Goal: Task Accomplishment & Management: Complete application form

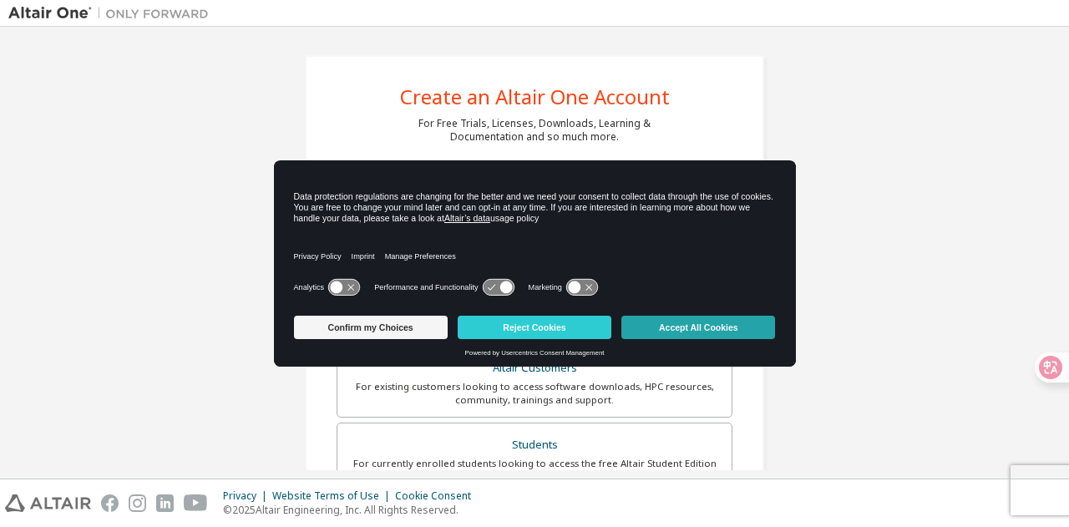
click at [674, 330] on button "Accept All Cookies" at bounding box center [698, 327] width 154 height 23
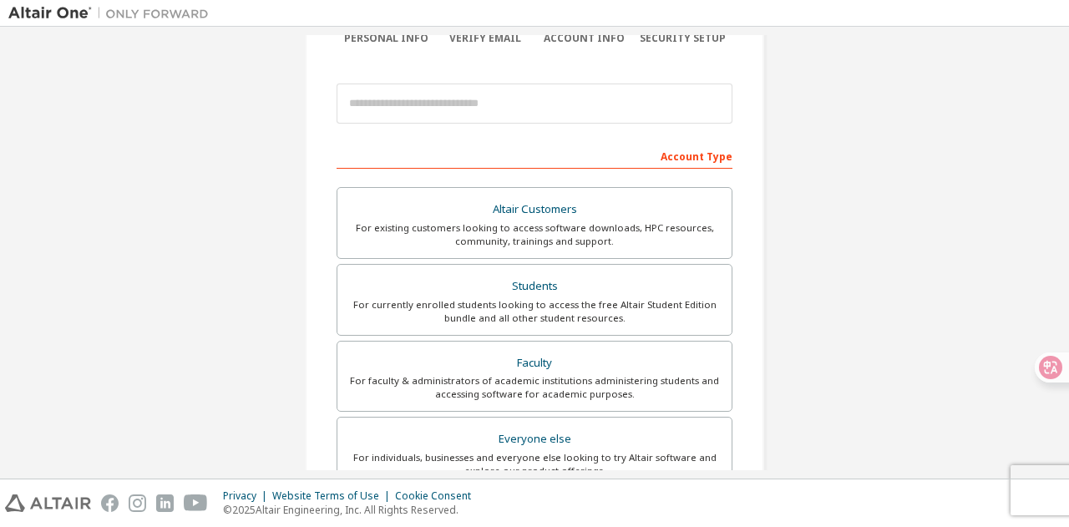
scroll to position [160, 0]
click at [477, 284] on div "Students" at bounding box center [534, 284] width 374 height 23
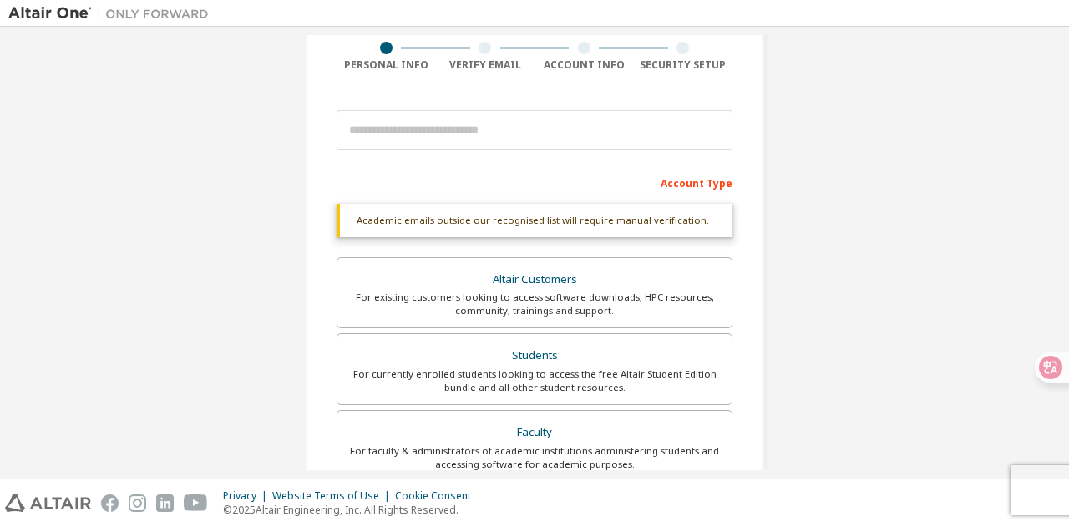
scroll to position [130, 0]
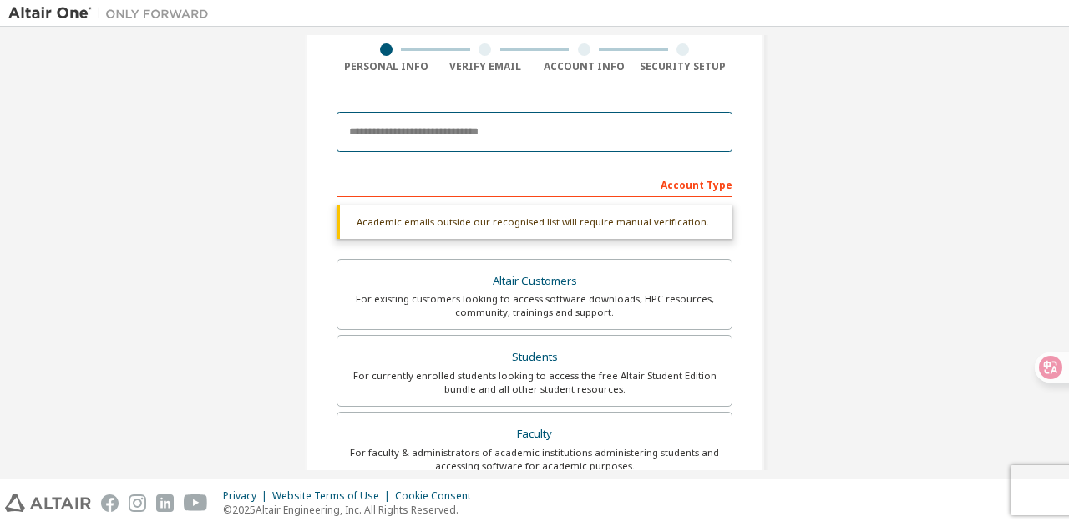
click at [400, 137] on input "email" at bounding box center [535, 132] width 396 height 40
type input "*"
type input "**********"
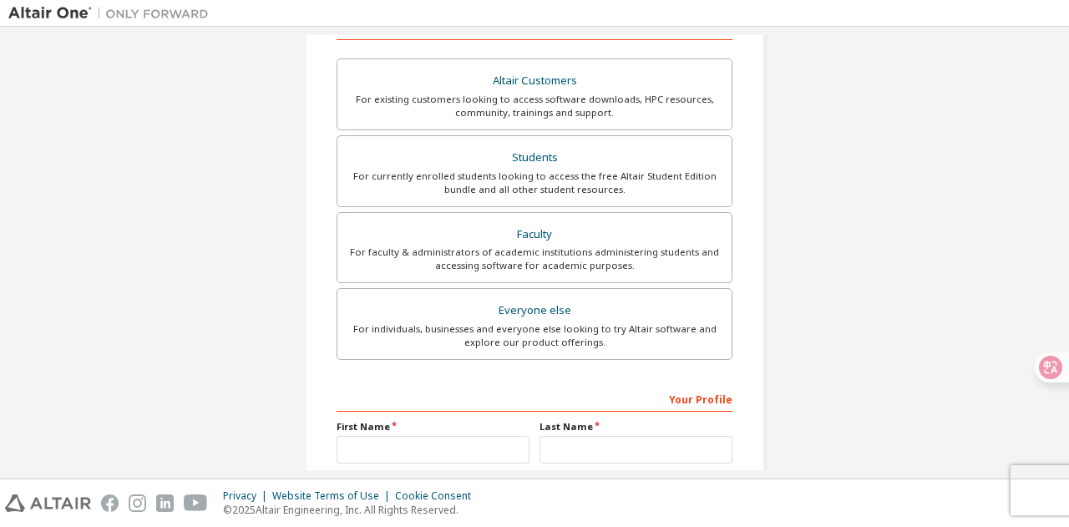
scroll to position [449, 0]
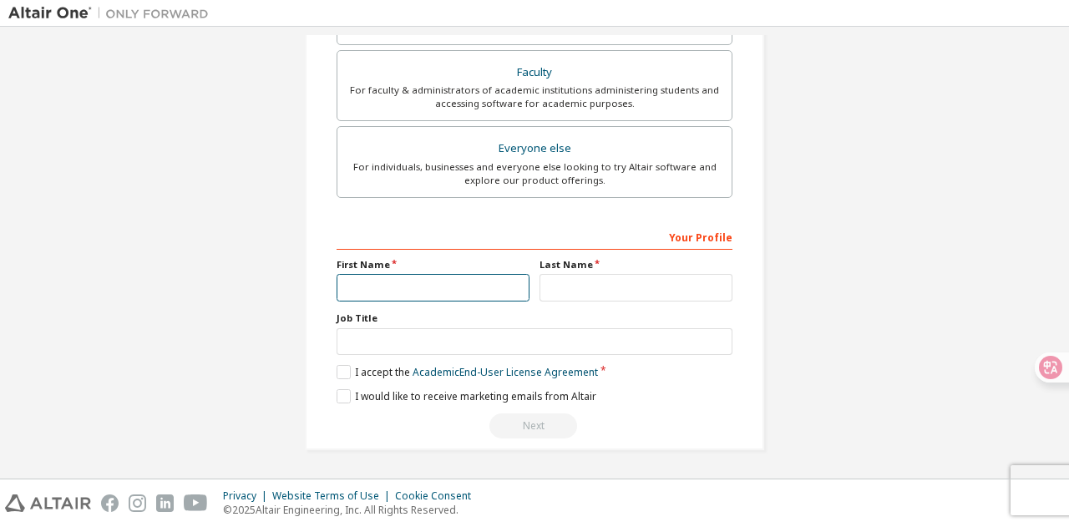
click at [369, 286] on input "text" at bounding box center [433, 288] width 193 height 28
type input "***"
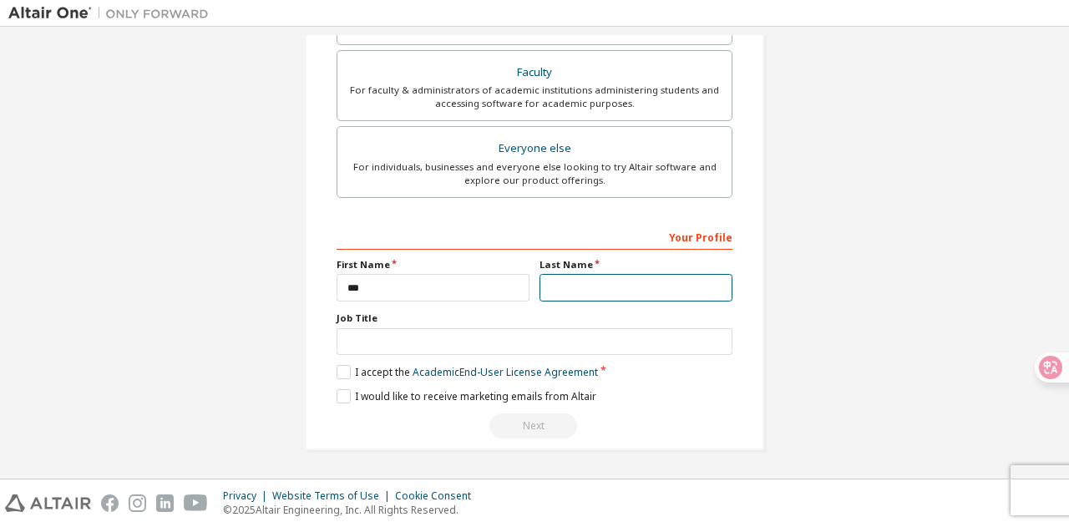
type input "*****"
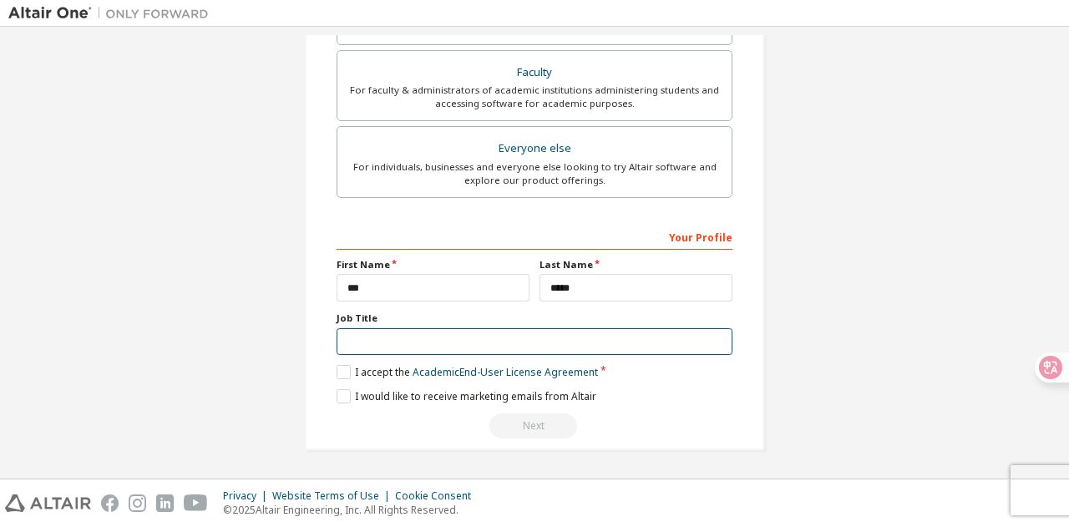
click at [403, 348] on input "text" at bounding box center [535, 342] width 396 height 28
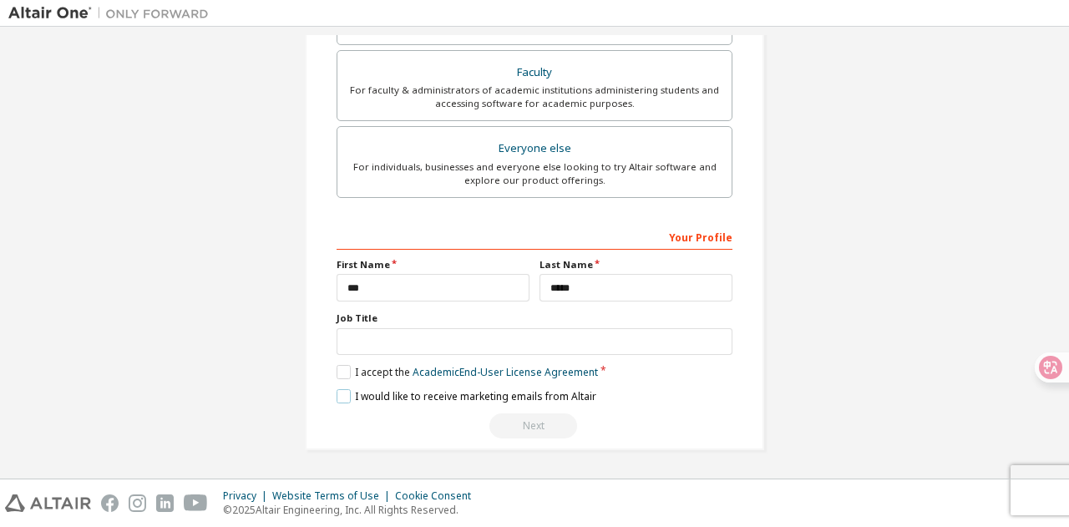
click at [337, 395] on label "I would like to receive marketing emails from Altair" at bounding box center [467, 396] width 260 height 14
click at [340, 397] on label "I would like to receive marketing emails from Altair" at bounding box center [467, 396] width 260 height 14
click at [343, 369] on label "I accept the Academic End-User License Agreement" at bounding box center [467, 372] width 261 height 14
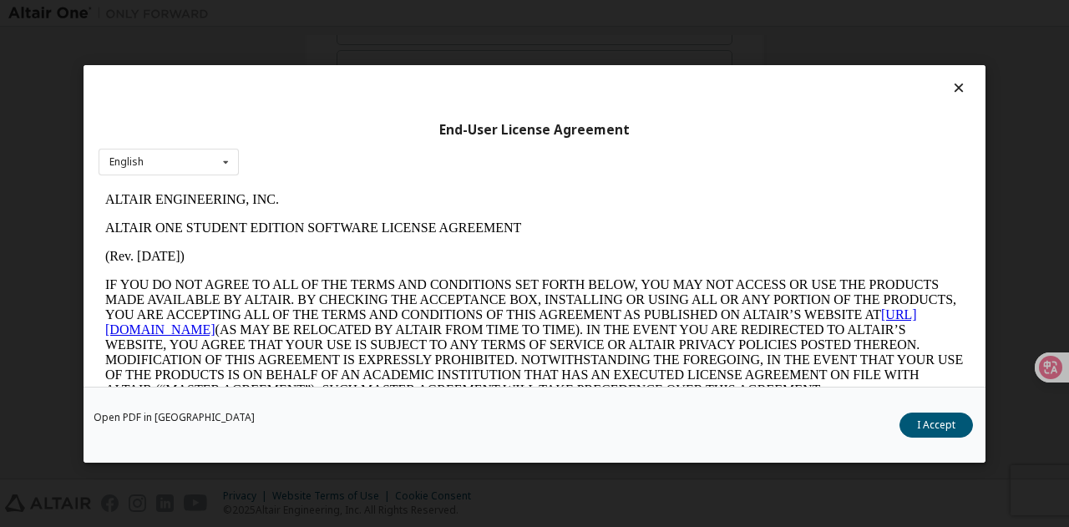
scroll to position [0, 0]
click at [928, 423] on button "I Accept" at bounding box center [935, 424] width 73 height 25
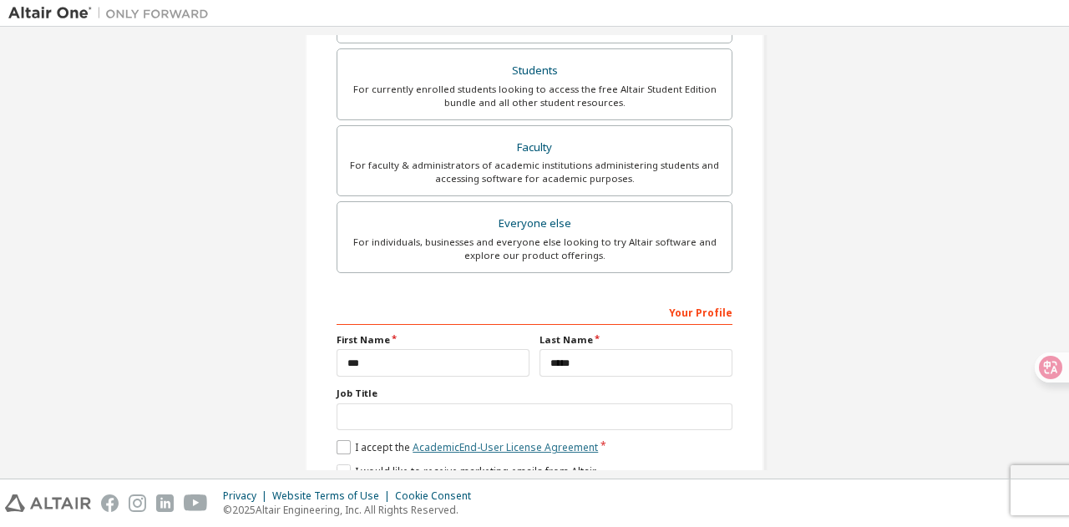
scroll to position [449, 0]
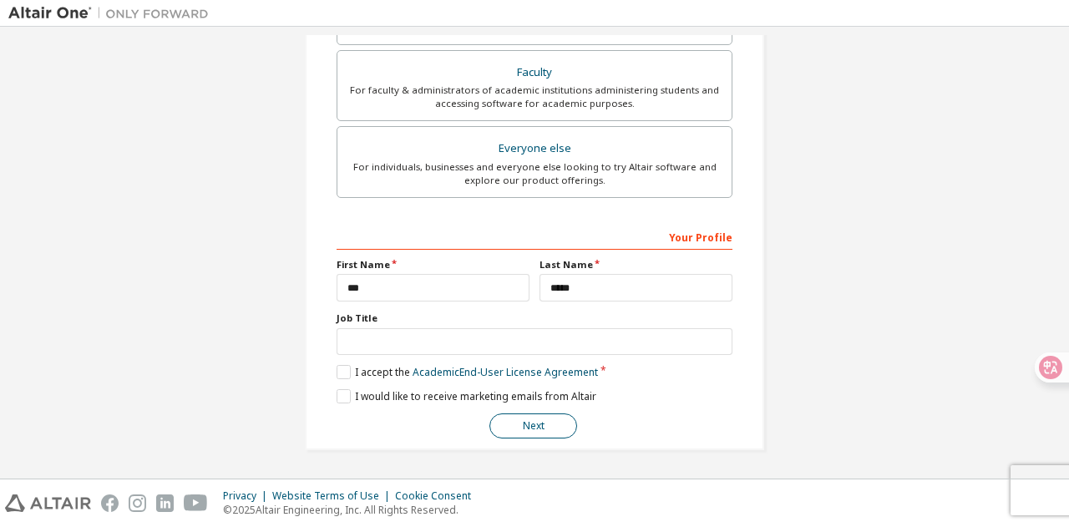
click at [519, 425] on button "Next" at bounding box center [533, 425] width 88 height 25
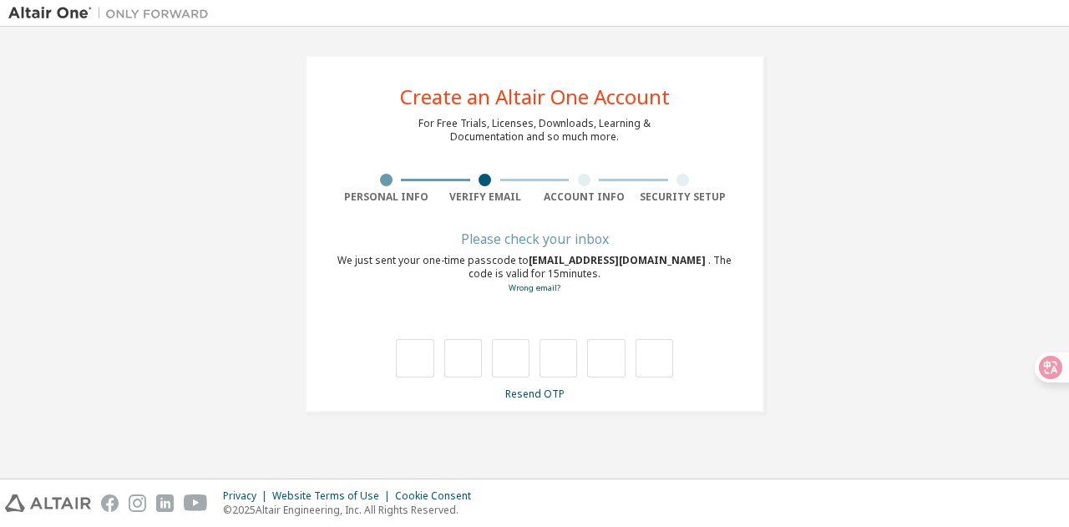
scroll to position [0, 0]
type input "*"
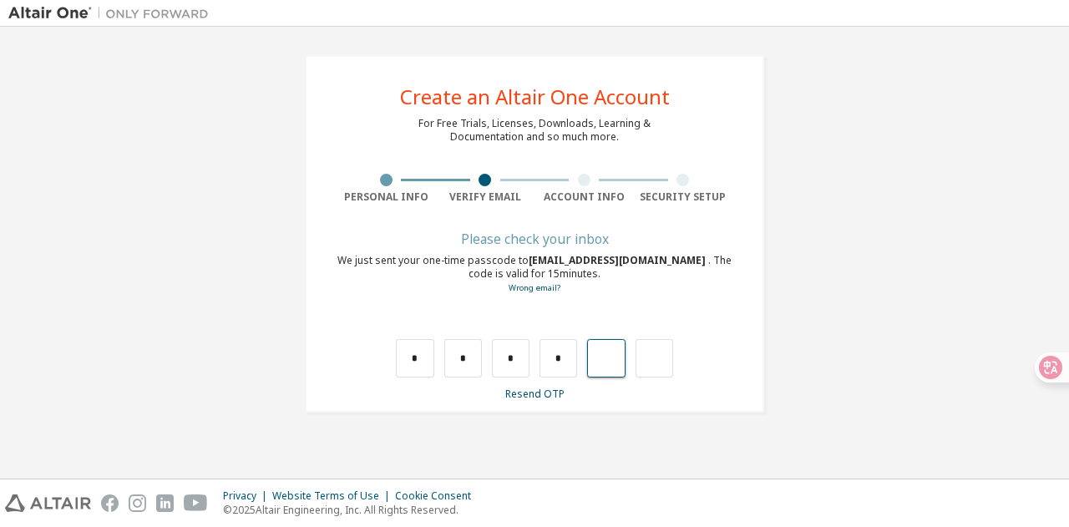
type input "*"
click at [599, 356] on input "*" at bounding box center [606, 358] width 38 height 38
click at [612, 357] on input "*" at bounding box center [606, 358] width 38 height 38
click at [612, 357] on input "text" at bounding box center [606, 358] width 38 height 38
type input "*"
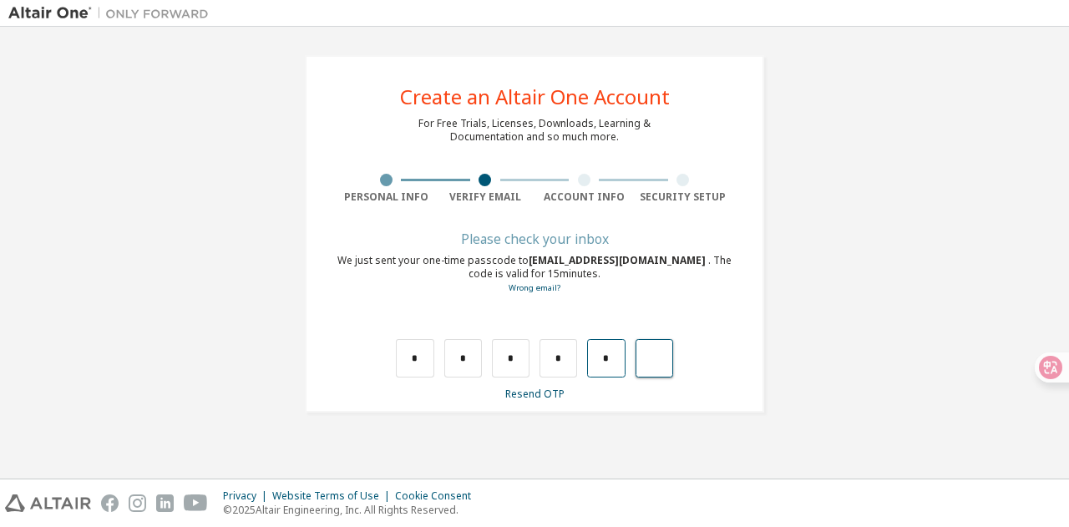
type input "*"
